Goal: Check status: Check status

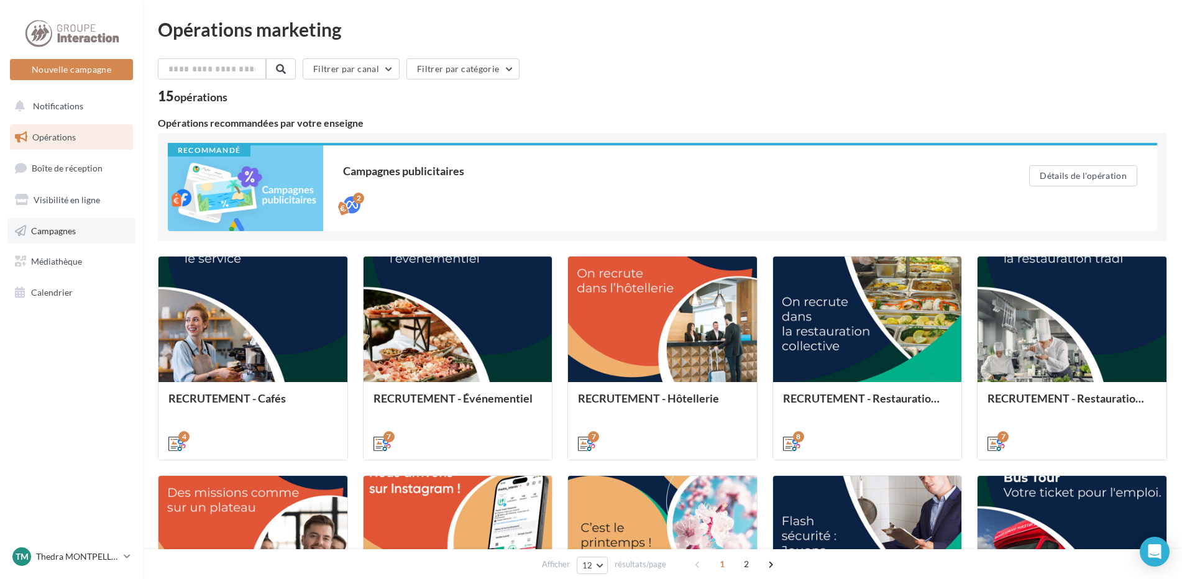
click at [58, 231] on span "Campagnes" at bounding box center [53, 230] width 45 height 11
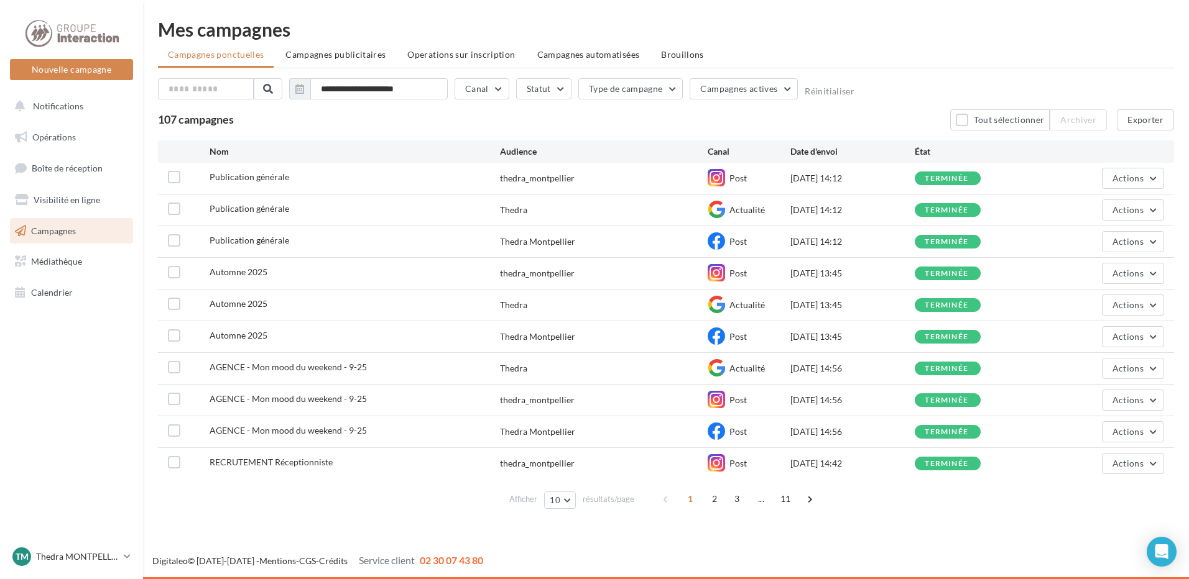
click at [218, 174] on span "Publication générale" at bounding box center [249, 177] width 80 height 11
click at [718, 176] on icon at bounding box center [715, 177] width 17 height 17
click at [1144, 245] on button "Actions" at bounding box center [1133, 241] width 62 height 21
click at [1109, 269] on button "Voir les résultats" at bounding box center [1101, 271] width 124 height 32
click at [654, 89] on button "Type de campagne" at bounding box center [630, 88] width 105 height 21
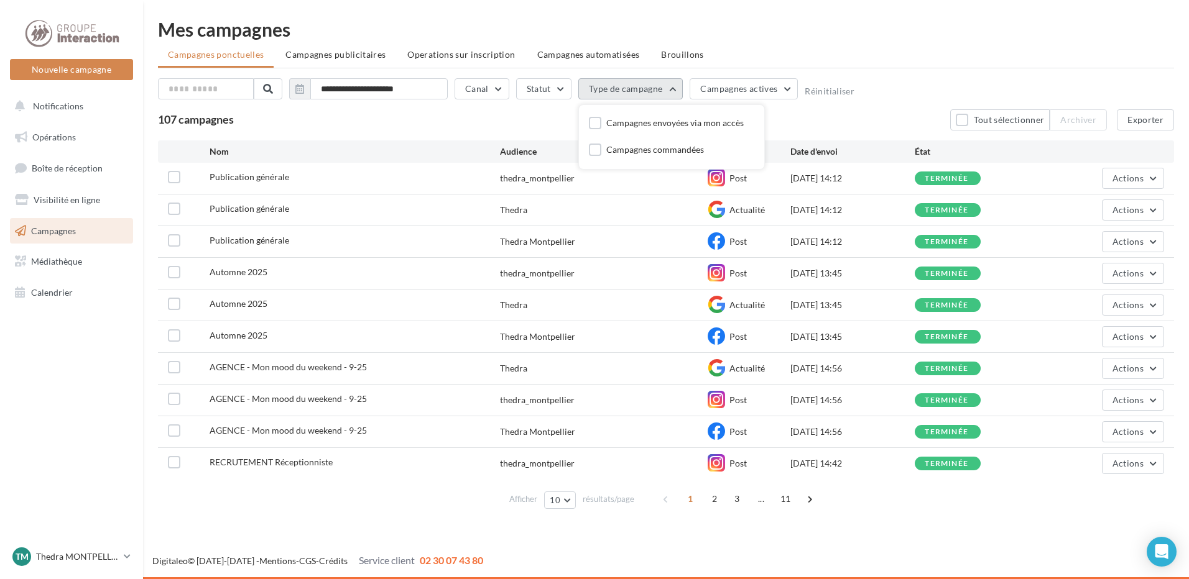
click at [654, 89] on button "Type de campagne" at bounding box center [630, 88] width 105 height 21
click at [358, 57] on span "Campagnes publicitaires" at bounding box center [335, 54] width 100 height 11
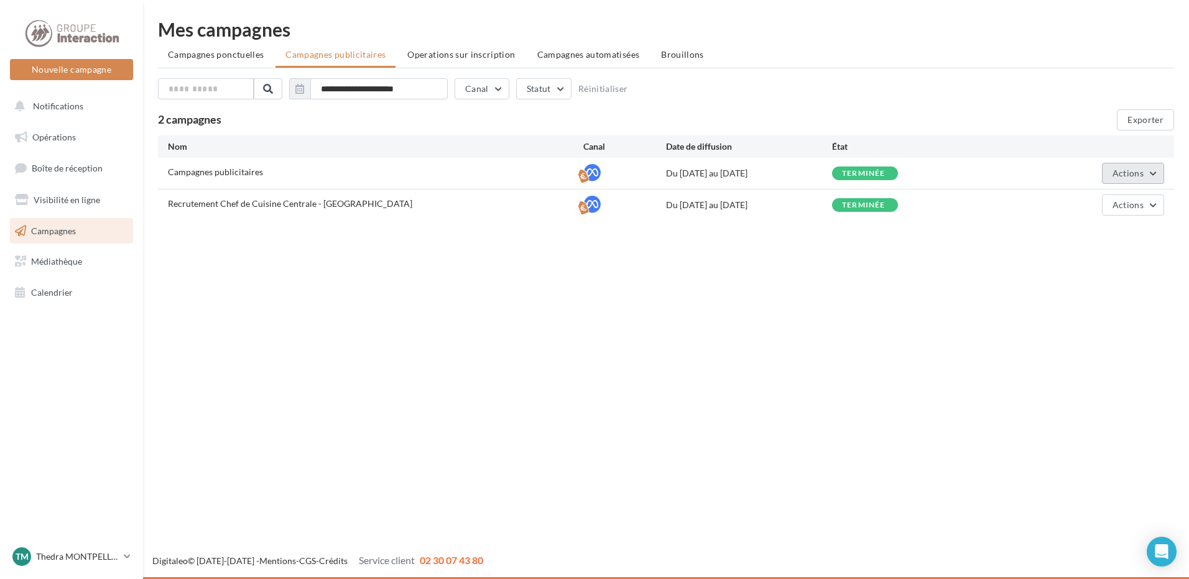
click at [1143, 170] on button "Actions" at bounding box center [1133, 173] width 62 height 21
click at [1073, 231] on button "Voir les résultats" at bounding box center [1101, 235] width 124 height 32
